Goal: Task Accomplishment & Management: Use online tool/utility

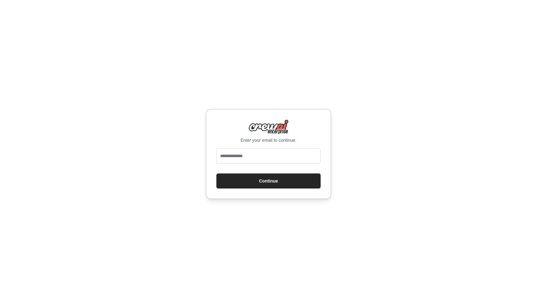
click at [250, 152] on input "email" at bounding box center [268, 155] width 104 height 15
type input "**********"
click at [250, 184] on button "Continue" at bounding box center [268, 181] width 104 height 15
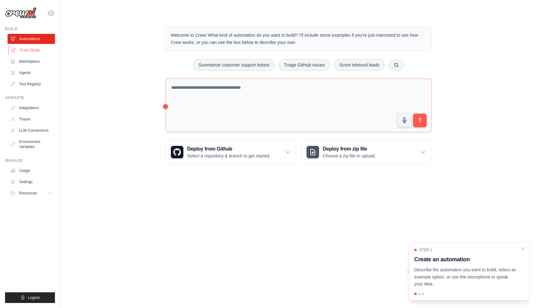
click at [23, 46] on link "Crew Studio" at bounding box center [31, 50] width 47 height 10
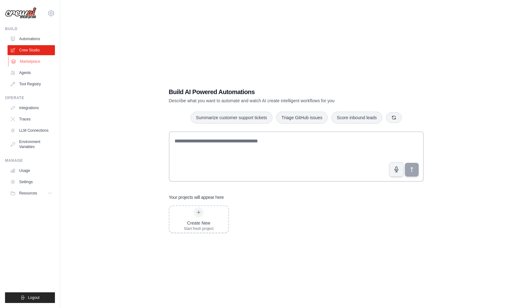
click at [34, 63] on link "Marketplace" at bounding box center [31, 61] width 47 height 10
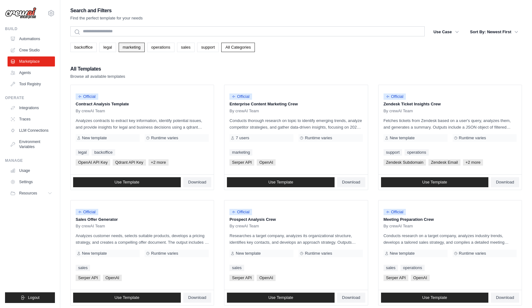
click at [129, 49] on link "marketing" at bounding box center [132, 47] width 26 height 9
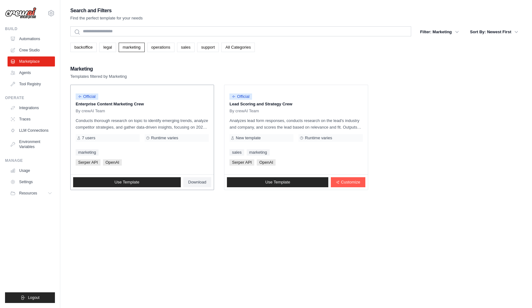
click at [135, 99] on div "Official" at bounding box center [142, 97] width 133 height 8
click at [133, 182] on span "Use Template" at bounding box center [127, 182] width 25 height 5
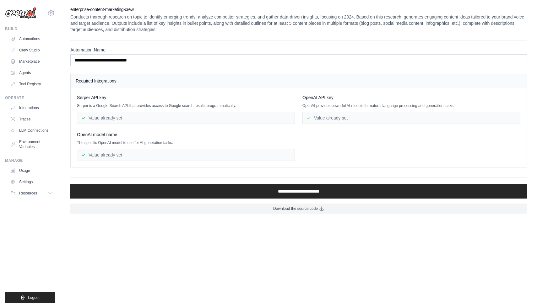
click at [101, 119] on div "Value already set" at bounding box center [186, 118] width 218 height 12
click at [118, 153] on div "Value already set" at bounding box center [186, 155] width 218 height 12
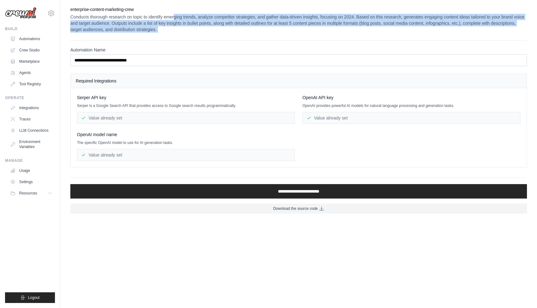
drag, startPoint x: 182, startPoint y: 17, endPoint x: 254, endPoint y: 35, distance: 73.5
click at [254, 35] on div "**********" at bounding box center [298, 109] width 456 height 207
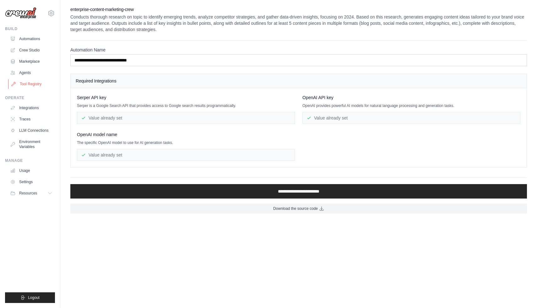
click at [25, 85] on link "Tool Registry" at bounding box center [31, 84] width 47 height 10
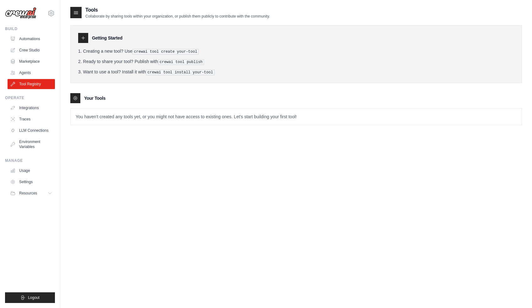
click at [82, 40] on icon at bounding box center [83, 37] width 5 height 5
click at [90, 118] on p "You haven't created any tools yet, or you might not have access to existing one…" at bounding box center [296, 117] width 451 height 16
click at [19, 109] on link "Integrations" at bounding box center [31, 108] width 47 height 10
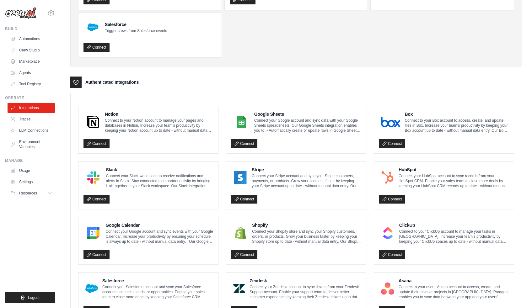
scroll to position [12, 0]
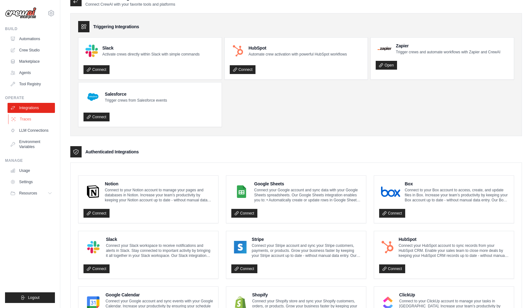
click at [24, 119] on link "Traces" at bounding box center [31, 119] width 47 height 10
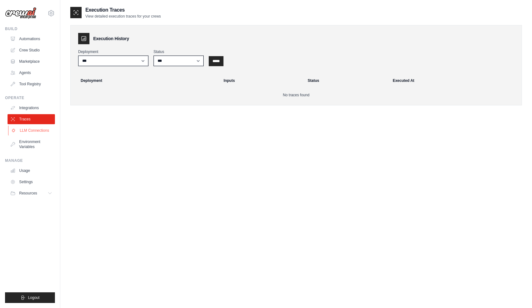
click at [29, 132] on link "LLM Connections" at bounding box center [31, 131] width 47 height 10
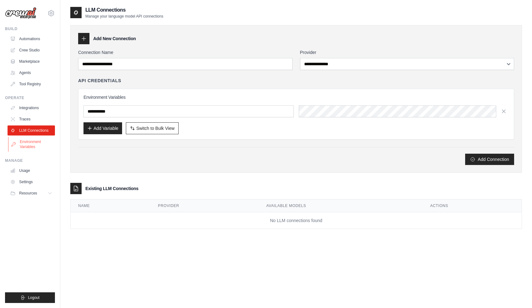
click at [31, 143] on link "Environment Variables" at bounding box center [31, 144] width 47 height 15
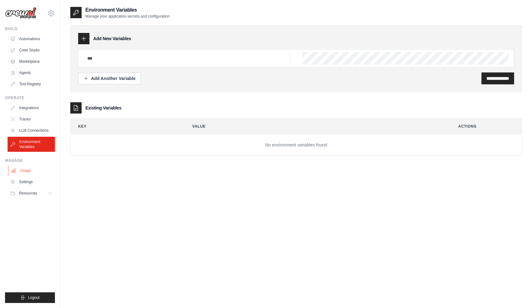
click at [29, 173] on link "Usage" at bounding box center [31, 171] width 47 height 10
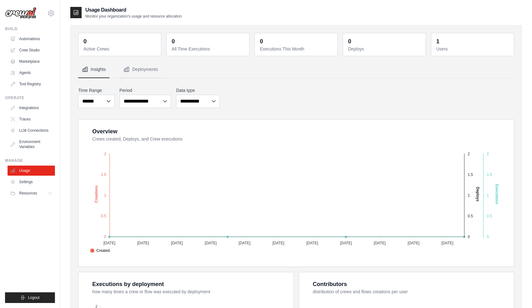
scroll to position [147, 0]
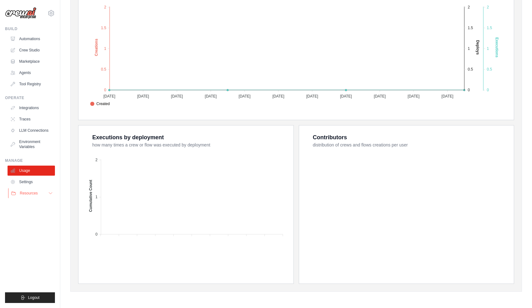
click at [39, 195] on button "Resources" at bounding box center [31, 193] width 47 height 10
click at [39, 202] on span "Documentation" at bounding box center [34, 203] width 25 height 5
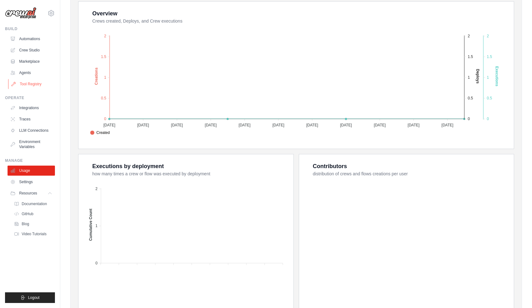
scroll to position [65, 0]
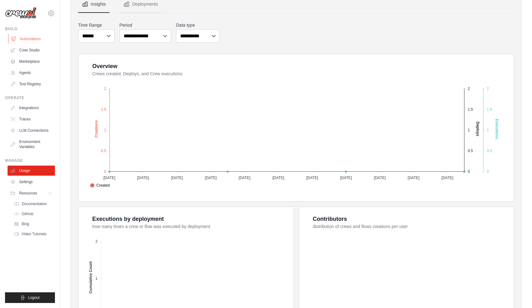
click at [28, 40] on link "Automations" at bounding box center [31, 39] width 47 height 10
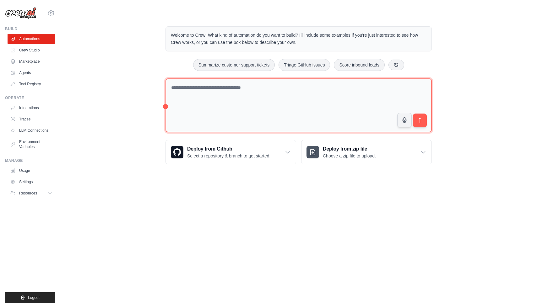
click at [219, 115] on textarea at bounding box center [298, 105] width 266 height 54
type textarea "**********"
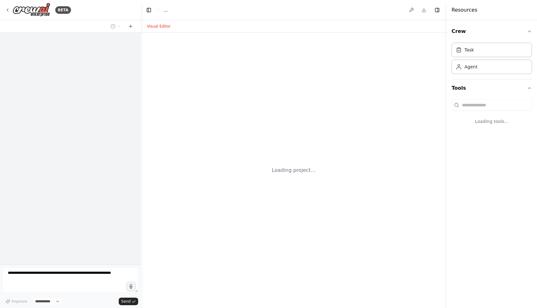
select select "****"
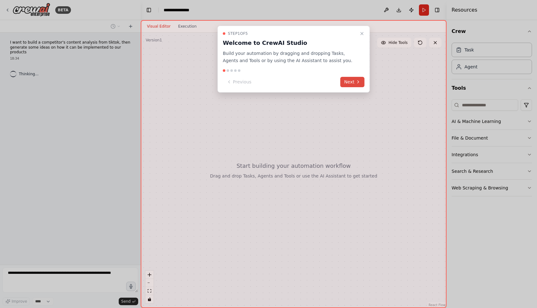
click at [352, 84] on button "Next" at bounding box center [352, 82] width 24 height 10
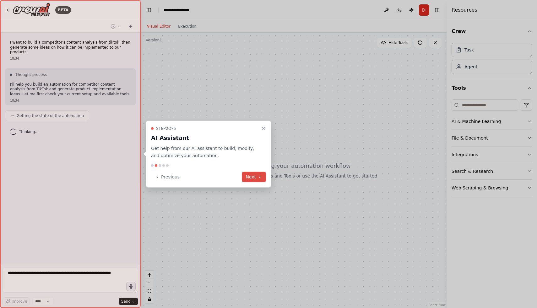
click at [253, 177] on button "Next" at bounding box center [254, 177] width 24 height 10
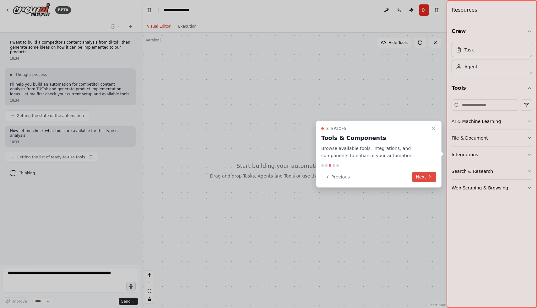
click at [424, 179] on button "Next" at bounding box center [424, 177] width 24 height 10
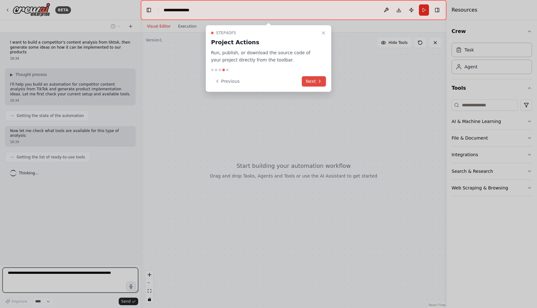
click at [313, 82] on button "Next" at bounding box center [314, 81] width 24 height 10
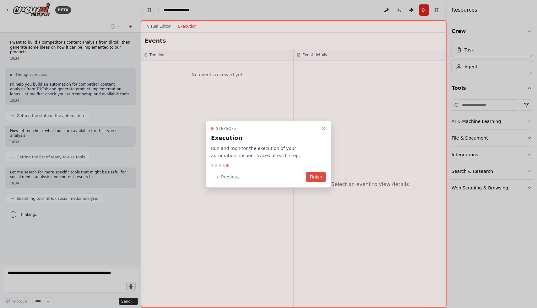
click at [316, 177] on button "Finish" at bounding box center [316, 177] width 20 height 10
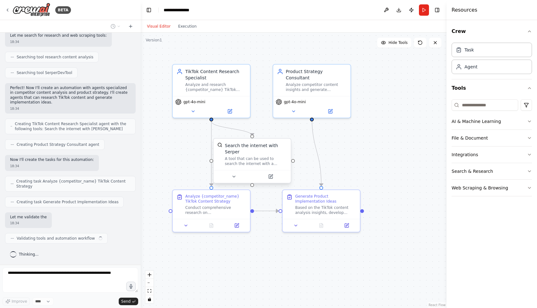
scroll to position [178, 0]
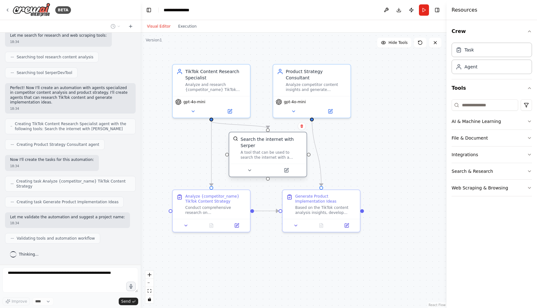
drag, startPoint x: 261, startPoint y: 150, endPoint x: 280, endPoint y: 145, distance: 19.4
click at [280, 145] on div "Search the internet with Serper" at bounding box center [271, 142] width 62 height 13
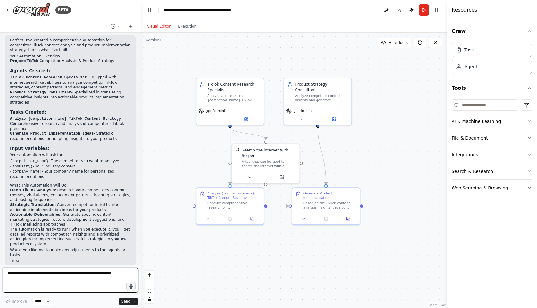
scroll to position [417, 0]
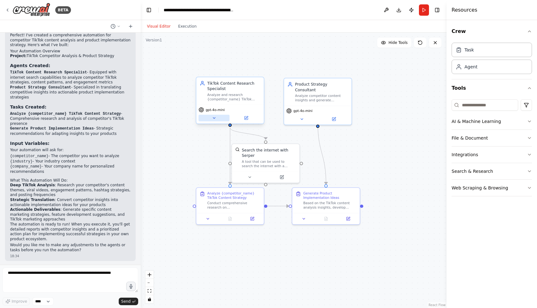
click at [213, 118] on icon at bounding box center [214, 118] width 2 height 1
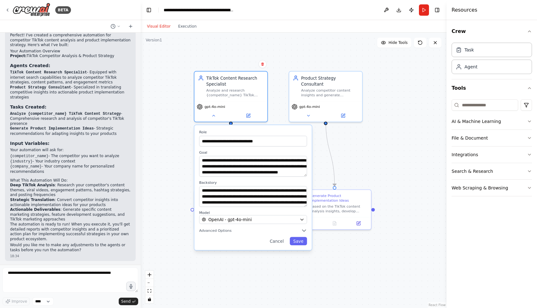
click at [247, 263] on div ".deletable-edge-delete-btn { width: 20px; height: 20px; border: 0px solid #ffff…" at bounding box center [294, 171] width 306 height 276
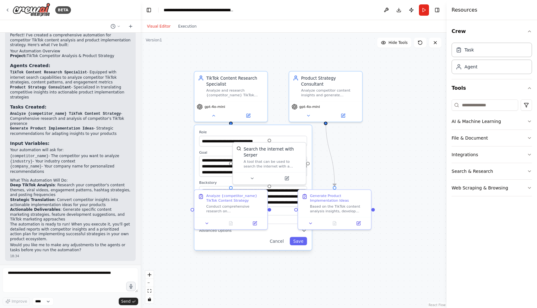
click at [194, 259] on div ".deletable-edge-delete-btn { width: 20px; height: 20px; border: 0px solid #ffff…" at bounding box center [294, 171] width 306 height 276
click at [280, 240] on button "Cancel" at bounding box center [276, 241] width 21 height 8
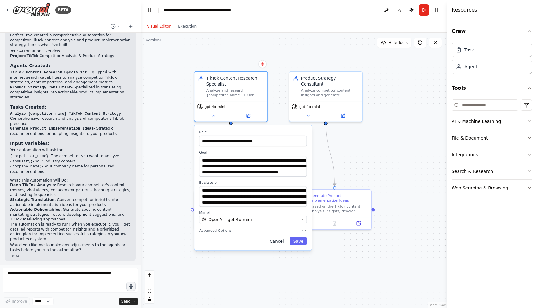
click at [279, 243] on button "Cancel" at bounding box center [276, 241] width 21 height 8
click at [275, 241] on button "Cancel" at bounding box center [276, 241] width 21 height 8
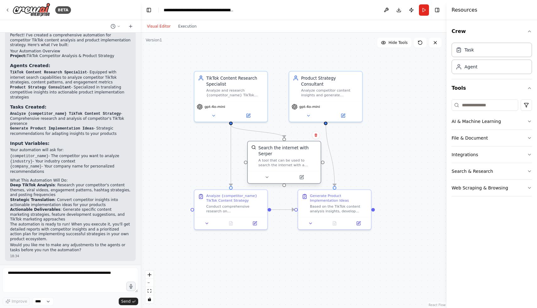
drag, startPoint x: 281, startPoint y: 148, endPoint x: 293, endPoint y: 147, distance: 12.6
click at [293, 147] on div "Search the internet with Serper" at bounding box center [287, 151] width 59 height 12
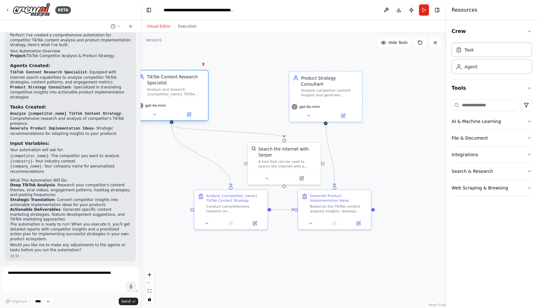
drag, startPoint x: 247, startPoint y: 97, endPoint x: 185, endPoint y: 97, distance: 61.5
click at [185, 97] on div "TikTok Content Research Specialist Analyze and research {competitor_name} TikTo…" at bounding box center [171, 84] width 73 height 29
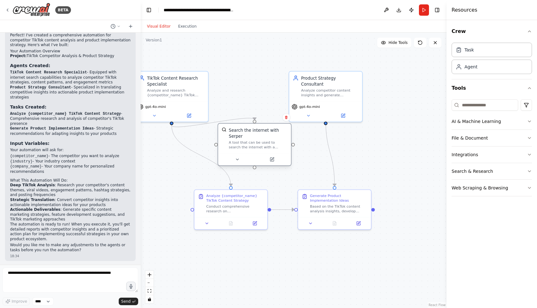
drag, startPoint x: 272, startPoint y: 152, endPoint x: 245, endPoint y: 134, distance: 32.2
click at [245, 134] on div "Search the internet with Serper" at bounding box center [258, 133] width 59 height 12
click at [255, 122] on div at bounding box center [254, 121] width 3 height 3
click at [238, 163] on button at bounding box center [237, 159] width 34 height 7
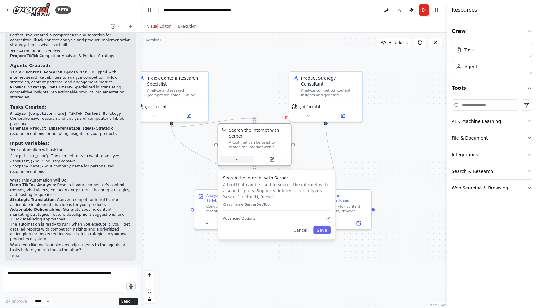
click at [236, 161] on icon at bounding box center [237, 159] width 5 height 5
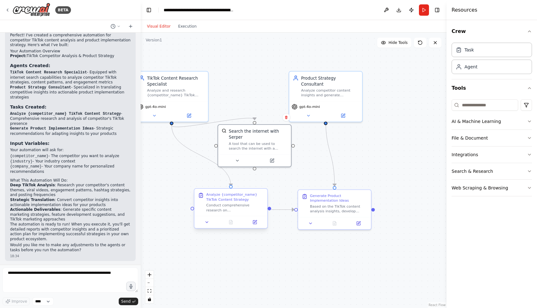
click at [212, 211] on div "Conduct comprehensive research on {competitor_name}'s TikTok presence and conte…" at bounding box center [234, 207] width 57 height 9
click at [208, 224] on icon at bounding box center [206, 222] width 5 height 5
click at [208, 221] on icon at bounding box center [206, 222] width 5 height 5
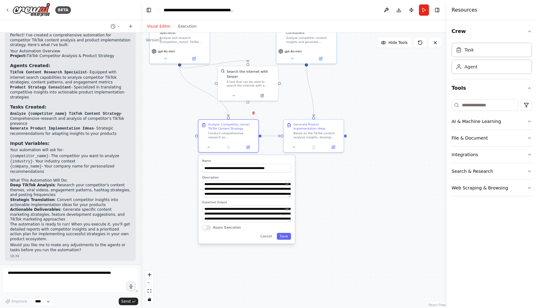
drag, startPoint x: 328, startPoint y: 255, endPoint x: 328, endPoint y: 180, distance: 75.3
click at [329, 180] on div ".deletable-edge-delete-btn { width: 20px; height: 20px; border: 0px solid #ffff…" at bounding box center [294, 171] width 306 height 276
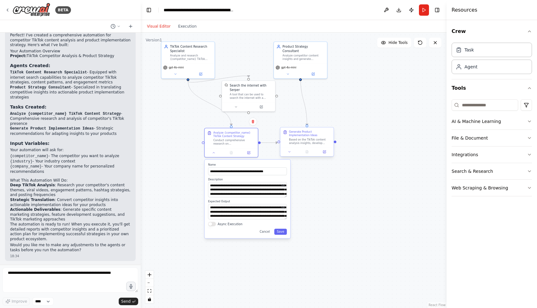
click at [290, 154] on div at bounding box center [306, 151] width 53 height 9
click at [290, 153] on icon at bounding box center [288, 151] width 3 height 3
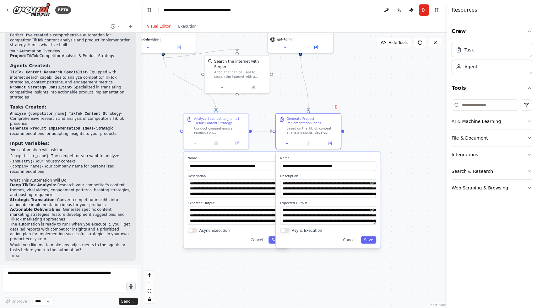
click at [363, 125] on div ".deletable-edge-delete-btn { width: 20px; height: 20px; border: 0px solid #ffff…" at bounding box center [294, 171] width 306 height 276
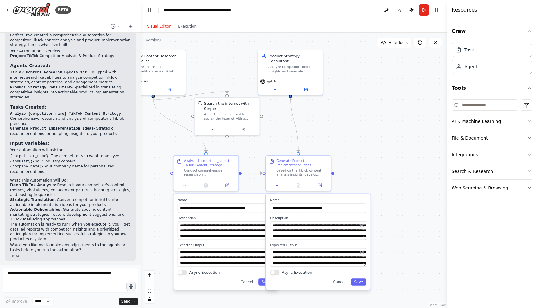
drag, startPoint x: 333, startPoint y: 92, endPoint x: 323, endPoint y: 133, distance: 42.6
click at [323, 133] on div ".deletable-edge-delete-btn { width: 20px; height: 20px; border: 0px solid #ffff…" at bounding box center [294, 171] width 306 height 276
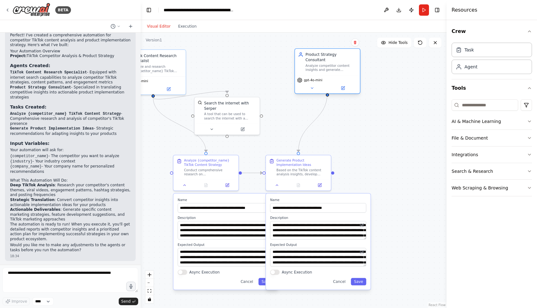
drag, startPoint x: 297, startPoint y: 64, endPoint x: 341, endPoint y: 64, distance: 43.9
click at [341, 64] on div "Analyze competitor content insights and generate actionable implementation stra…" at bounding box center [330, 68] width 51 height 8
click at [316, 86] on icon at bounding box center [317, 88] width 4 height 4
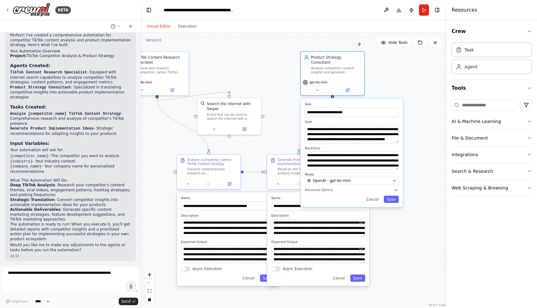
click at [276, 125] on div ".deletable-edge-delete-btn { width: 20px; height: 20px; border: 0px solid #ffff…" at bounding box center [294, 171] width 306 height 276
click at [421, 15] on button "Run" at bounding box center [424, 9] width 10 height 11
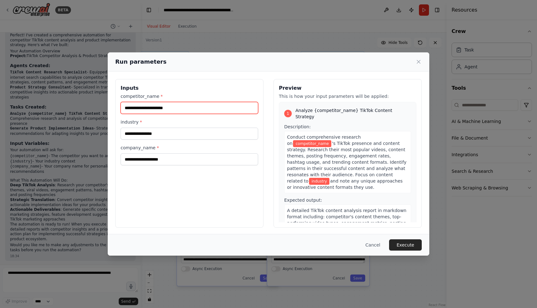
click at [188, 110] on input "competitor_name *" at bounding box center [188, 108] width 137 height 12
type input "*"
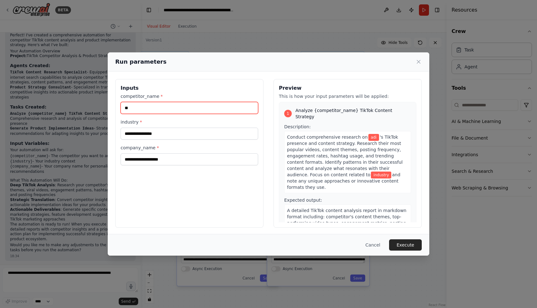
type input "*"
type input "******"
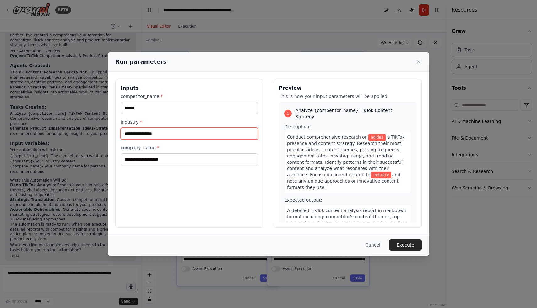
click at [160, 133] on input "industry *" at bounding box center [188, 134] width 137 height 12
type input "*********"
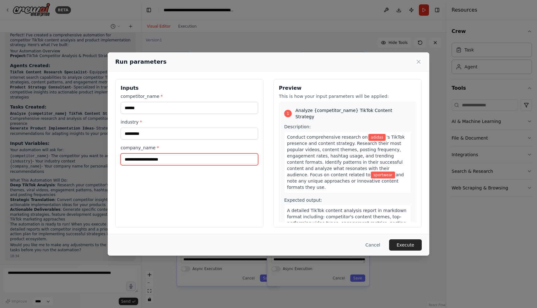
click at [159, 160] on input "company_name *" at bounding box center [188, 159] width 137 height 12
type input "****"
click at [212, 194] on div "Inputs competitor_name * ****** industry * ********* company_name * ****" at bounding box center [189, 153] width 148 height 149
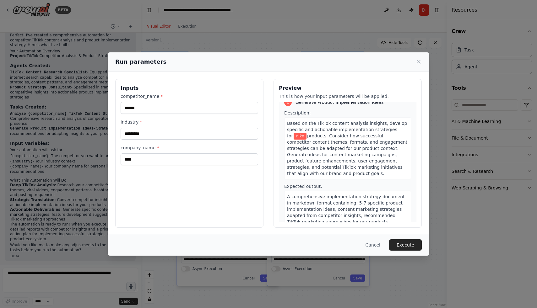
scroll to position [188, 0]
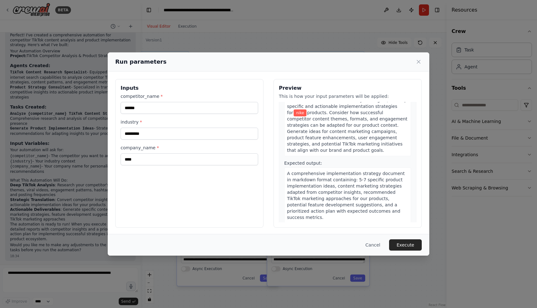
click at [406, 236] on div "Cancel Execute" at bounding box center [268, 245] width 321 height 22
click at [406, 240] on button "Execute" at bounding box center [405, 244] width 33 height 11
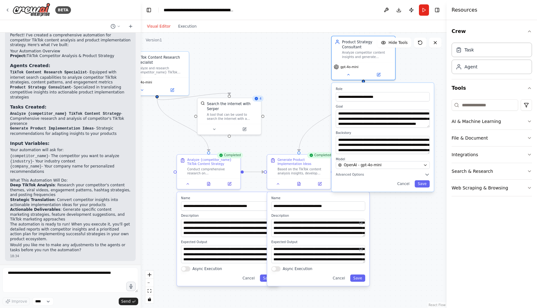
drag, startPoint x: 367, startPoint y: 97, endPoint x: 397, endPoint y: 81, distance: 34.4
click at [397, 83] on div "**********" at bounding box center [382, 137] width 102 height 109
click at [187, 27] on button "Execution" at bounding box center [187, 27] width 26 height 8
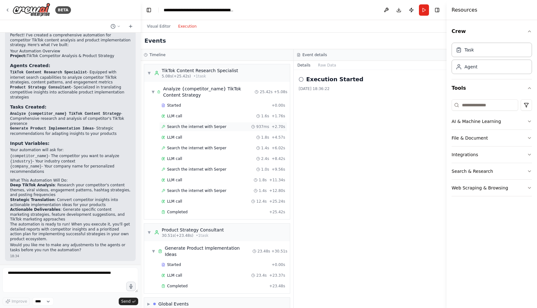
scroll to position [3, 0]
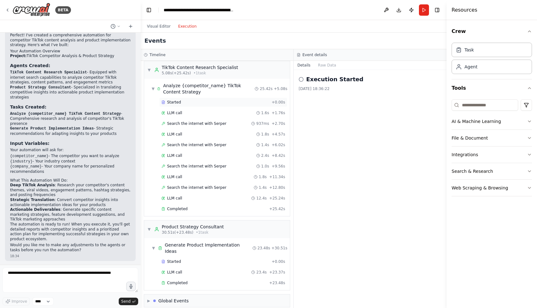
click at [191, 104] on div "Started" at bounding box center [215, 102] width 108 height 5
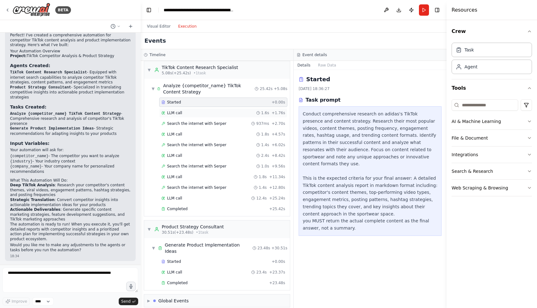
click at [190, 112] on div "LLM call 1.6s + 1.76s" at bounding box center [223, 112] width 124 height 5
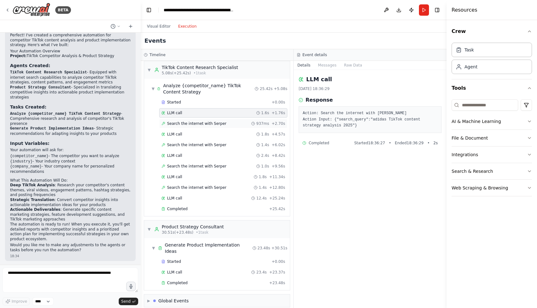
click at [190, 121] on span "Search the internet with Serper" at bounding box center [196, 123] width 59 height 5
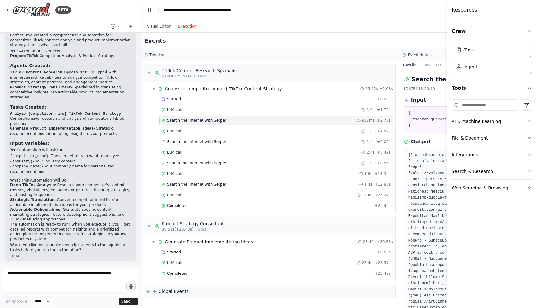
scroll to position [0, 0]
click at [246, 134] on div "LLM call 1.8s + 4.57s" at bounding box center [275, 130] width 233 height 9
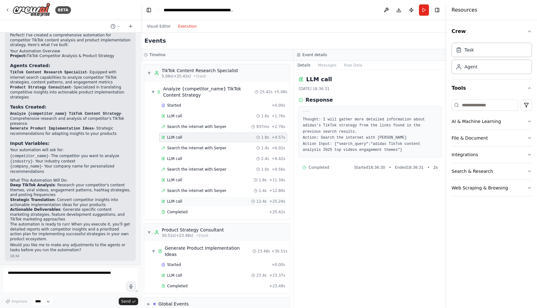
click at [194, 202] on div "LLM call 12.4s + 25.24s" at bounding box center [223, 201] width 124 height 5
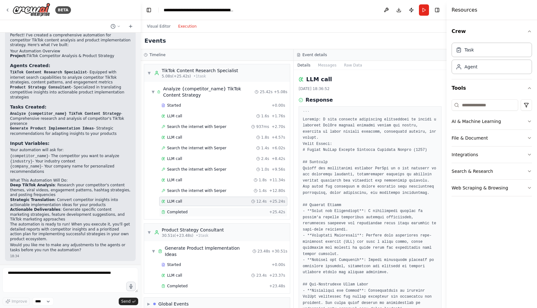
click at [190, 211] on div "Completed" at bounding box center [213, 212] width 105 height 5
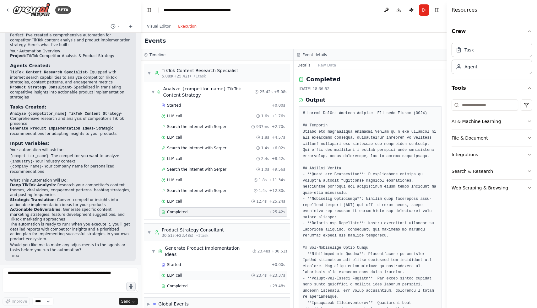
scroll to position [3, 0]
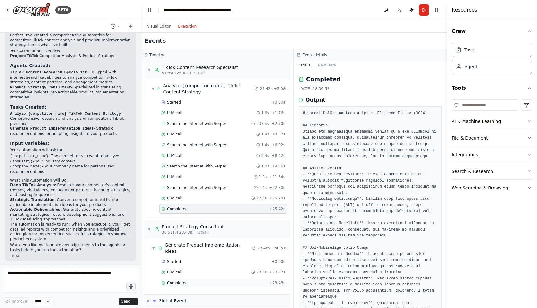
click at [183, 281] on span "Completed" at bounding box center [177, 283] width 20 height 5
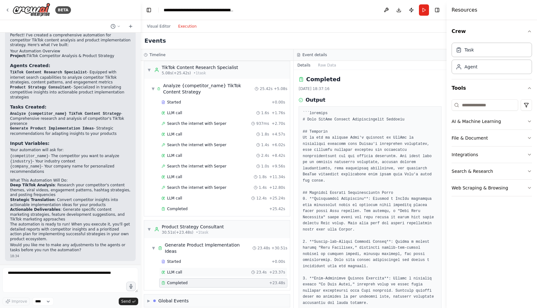
click at [181, 269] on div "LLM call 23.4s + 23.37s" at bounding box center [223, 272] width 128 height 9
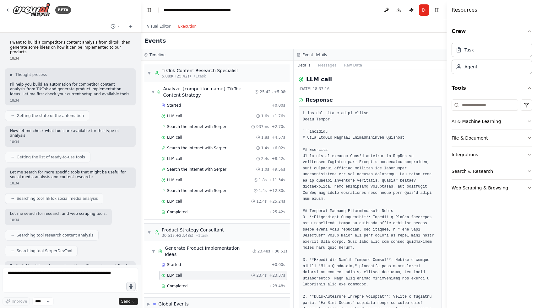
scroll to position [417, 0]
